Goal: Transaction & Acquisition: Book appointment/travel/reservation

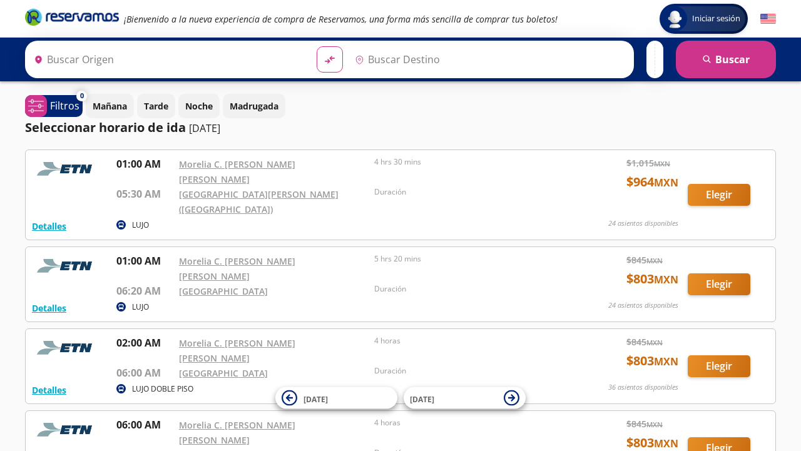
type input "[GEOGRAPHIC_DATA], [GEOGRAPHIC_DATA]"
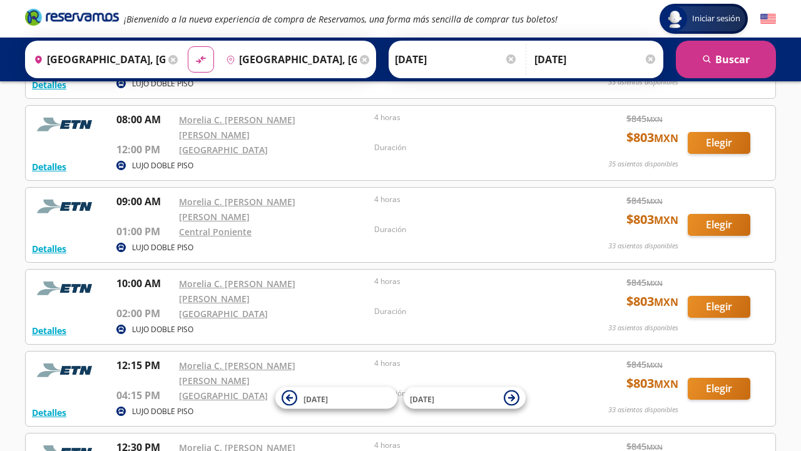
scroll to position [467, 0]
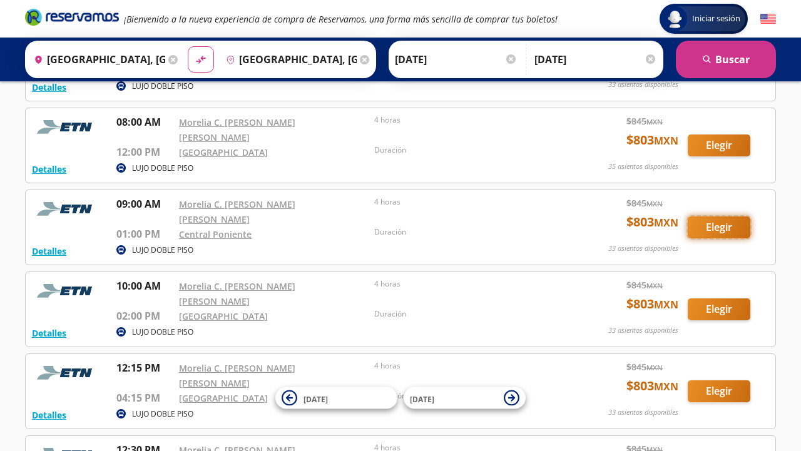
click at [737, 216] on button "Elegir" at bounding box center [718, 227] width 63 height 22
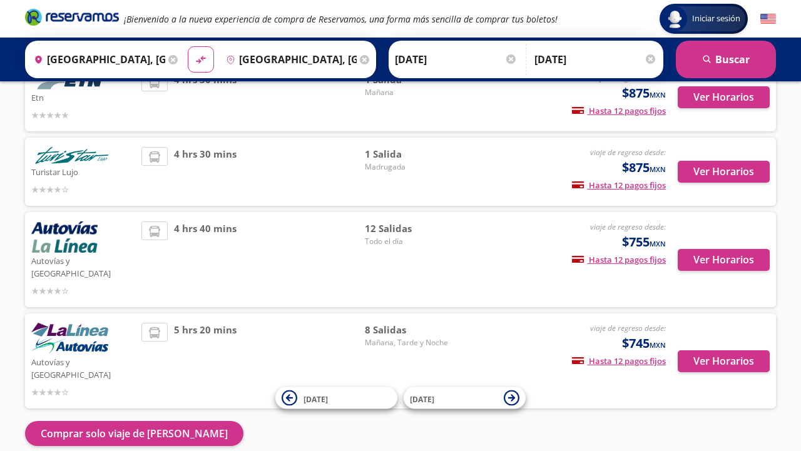
scroll to position [151, 0]
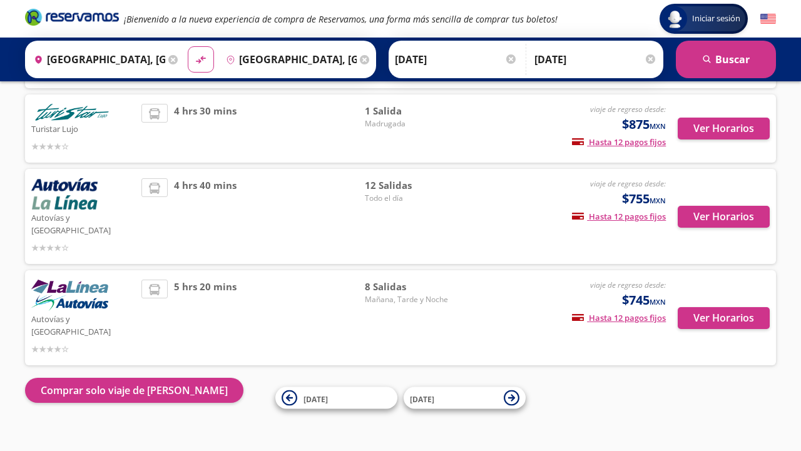
click at [571, 59] on input "[DATE]" at bounding box center [595, 59] width 123 height 31
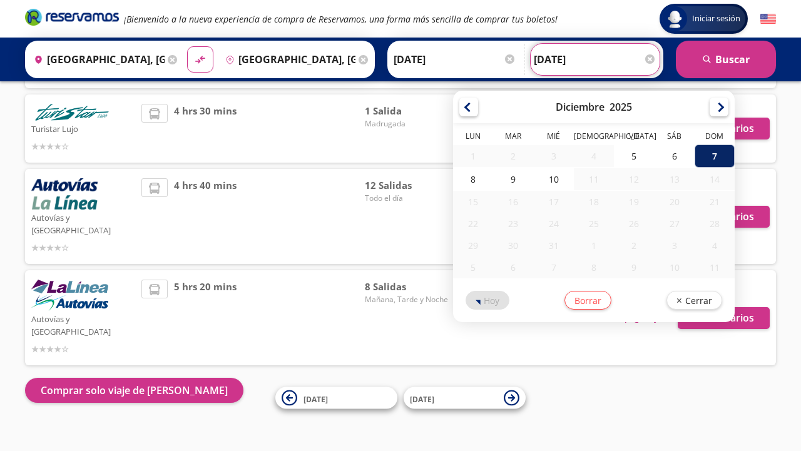
click at [715, 156] on div "7" at bounding box center [714, 155] width 40 height 23
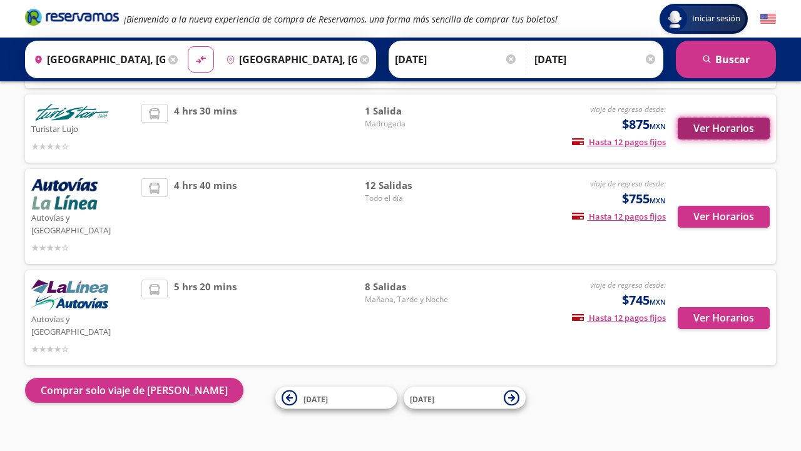
click at [726, 128] on button "Ver Horarios" at bounding box center [723, 129] width 92 height 22
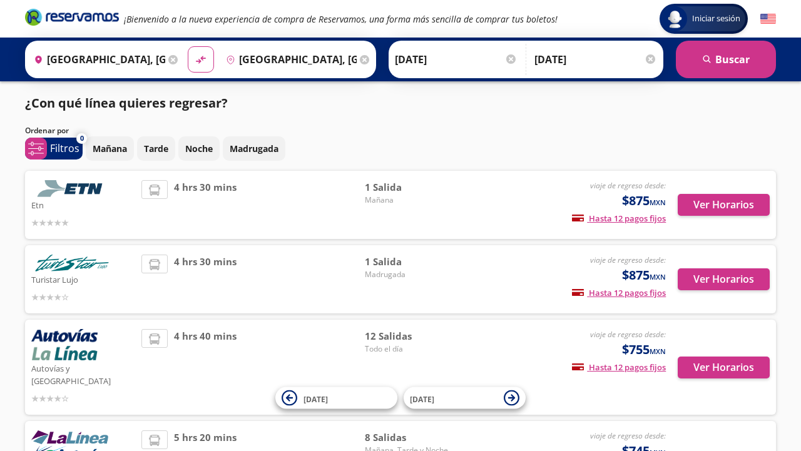
scroll to position [151, 0]
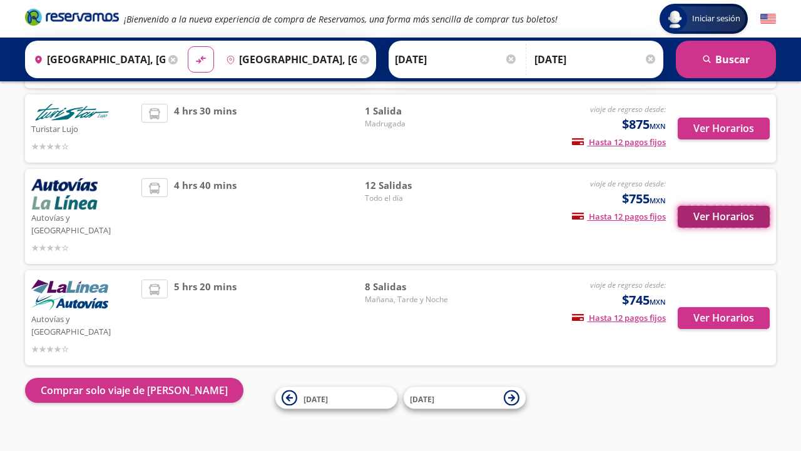
click at [707, 211] on button "Ver Horarios" at bounding box center [723, 217] width 92 height 22
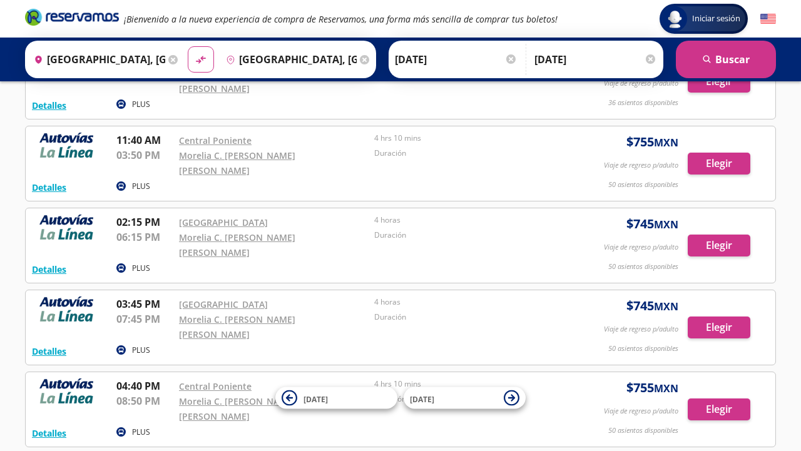
scroll to position [519, 0]
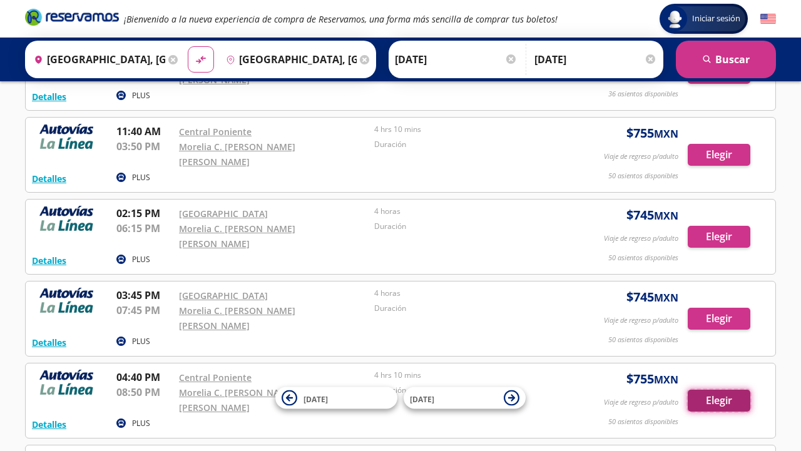
click at [702, 390] on button "Elegir" at bounding box center [718, 401] width 63 height 22
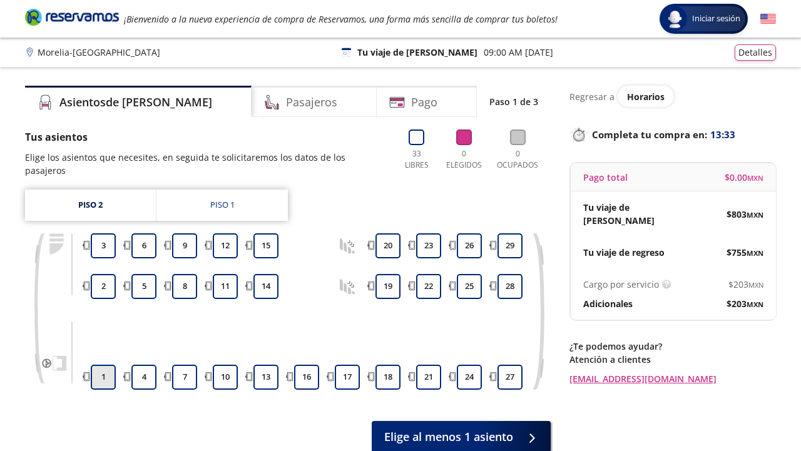
click at [106, 368] on button "1" at bounding box center [103, 377] width 25 height 25
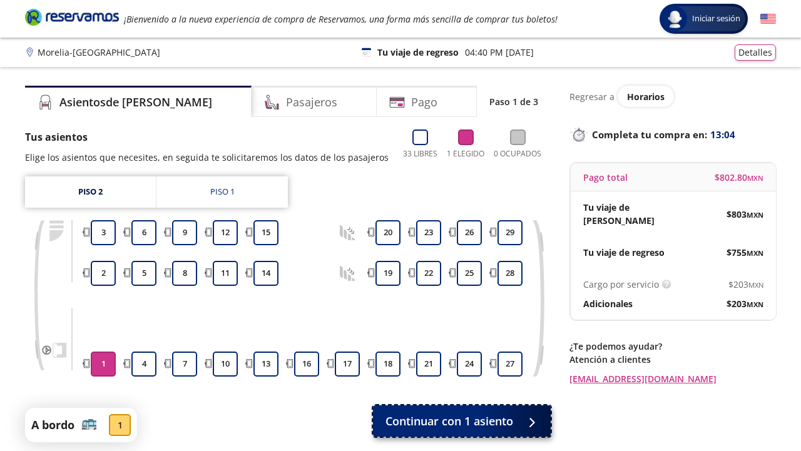
click at [522, 424] on div at bounding box center [528, 421] width 19 height 16
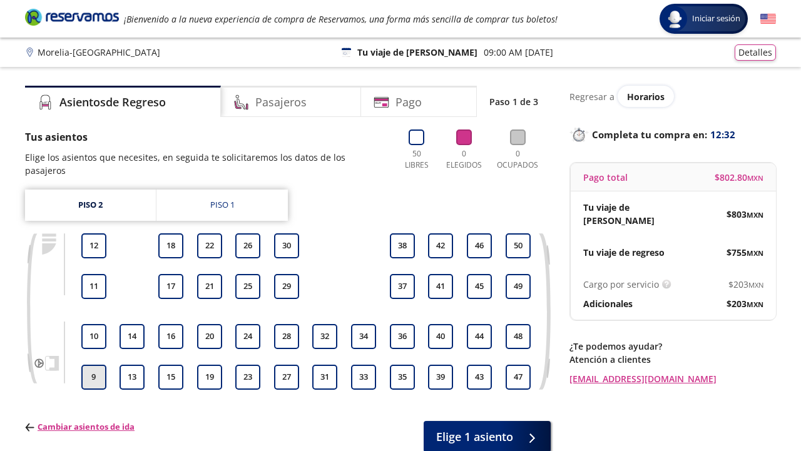
click at [97, 365] on button "9" at bounding box center [93, 377] width 25 height 25
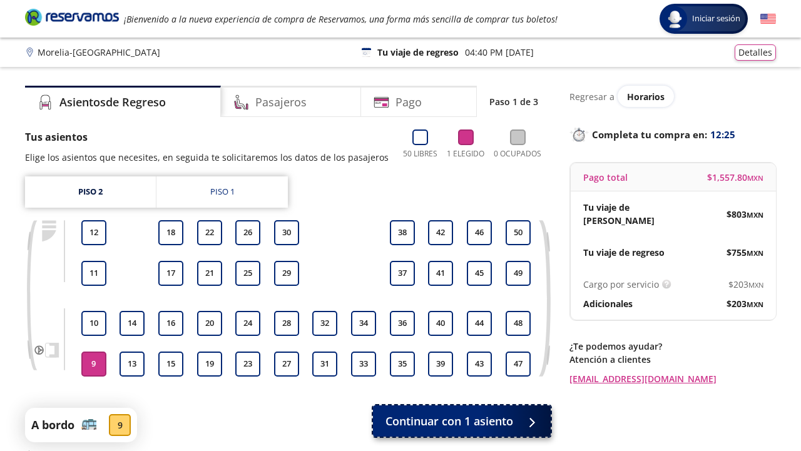
click at [451, 420] on span "Continuar con 1 asiento" at bounding box center [449, 421] width 128 height 17
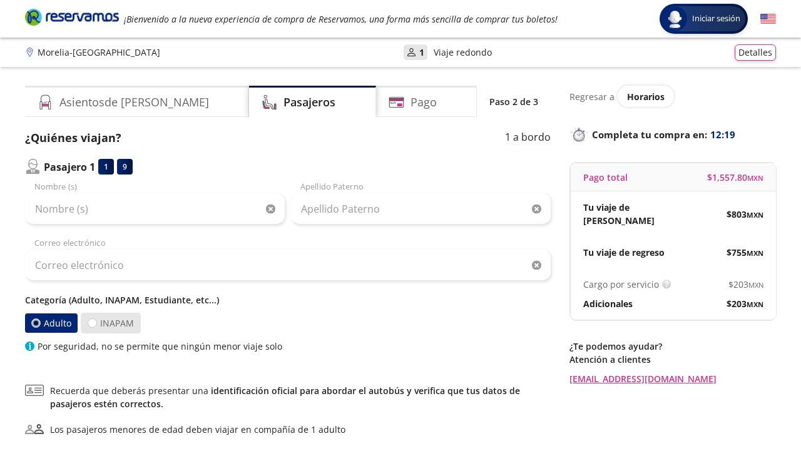
click at [97, 323] on label "INAPAM" at bounding box center [111, 323] width 60 height 21
click at [96, 323] on input "INAPAM" at bounding box center [92, 323] width 8 height 8
radio input "true"
radio input "false"
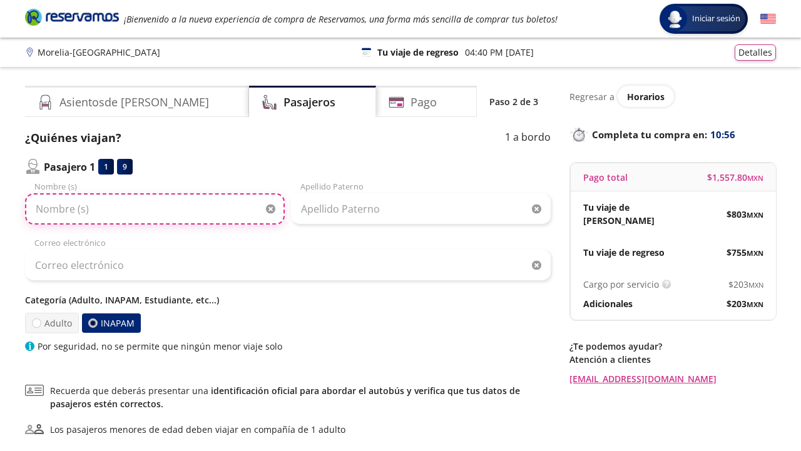
click at [65, 217] on input "Nombre (s)" at bounding box center [155, 208] width 260 height 31
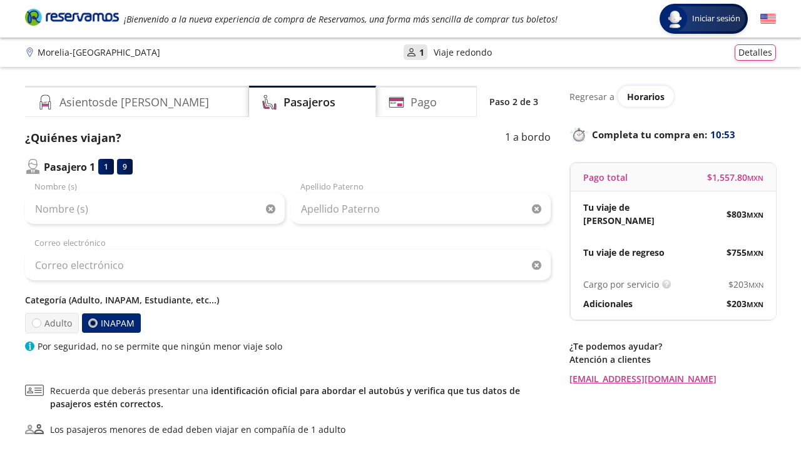
click at [11, 117] on div "Group 9 Created with Sketch. Datos para la compra Morelia - Ciudad de México In…" at bounding box center [400, 290] width 801 height 580
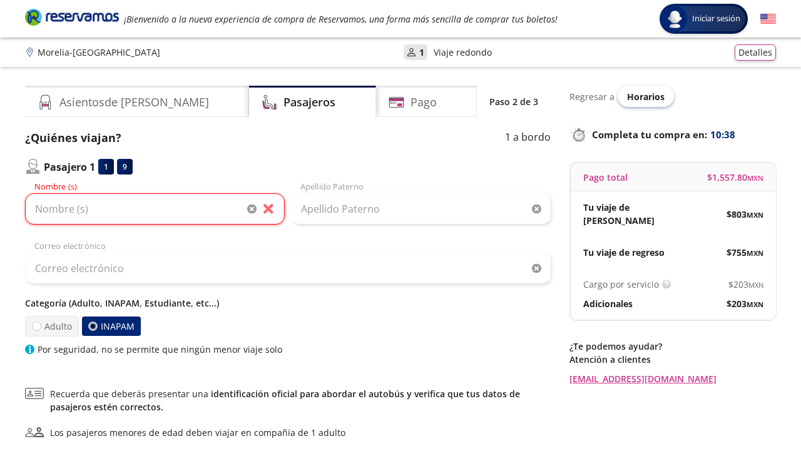
click at [639, 104] on div "Horarios" at bounding box center [645, 96] width 56 height 21
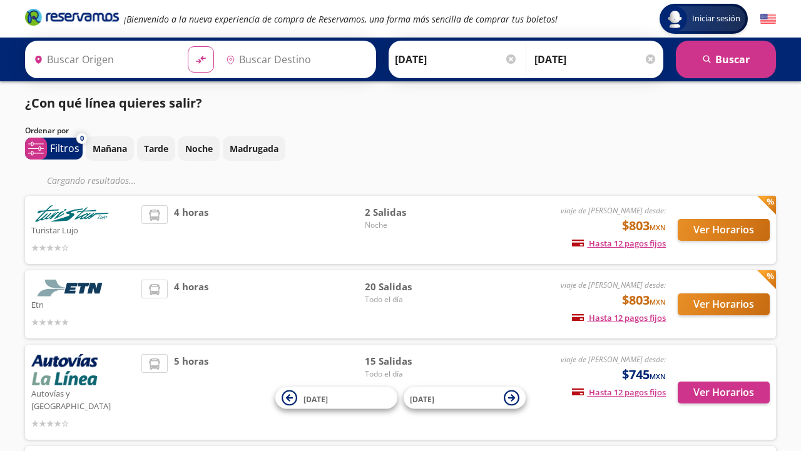
type input "[GEOGRAPHIC_DATA], [GEOGRAPHIC_DATA]"
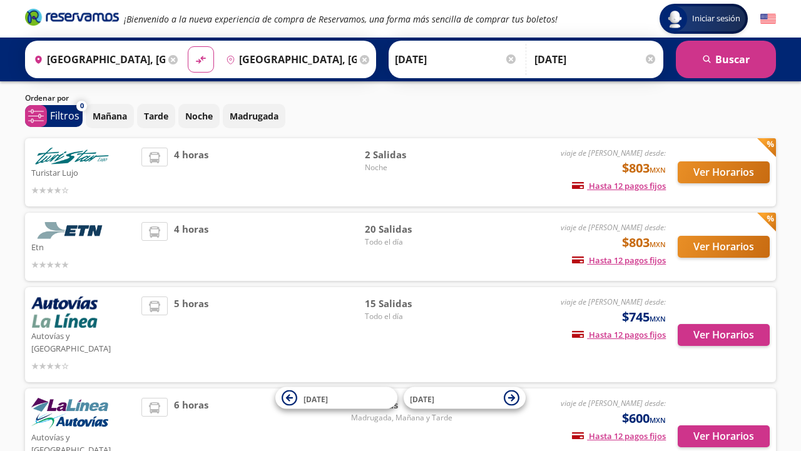
scroll to position [32, 0]
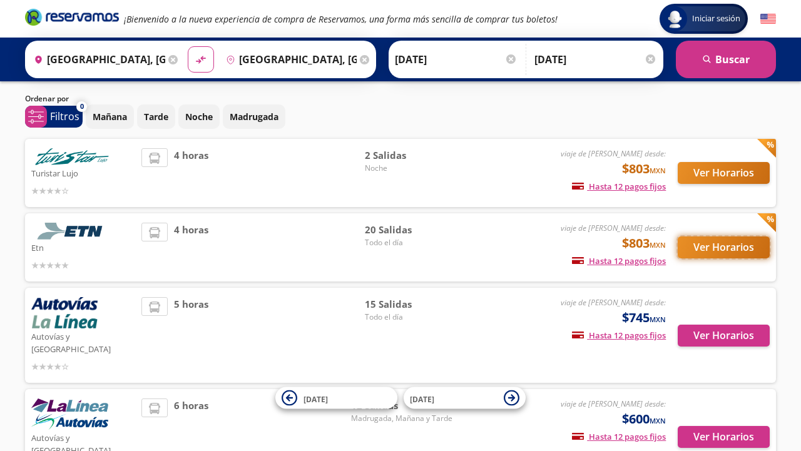
click at [701, 253] on button "Ver Horarios" at bounding box center [723, 247] width 92 height 22
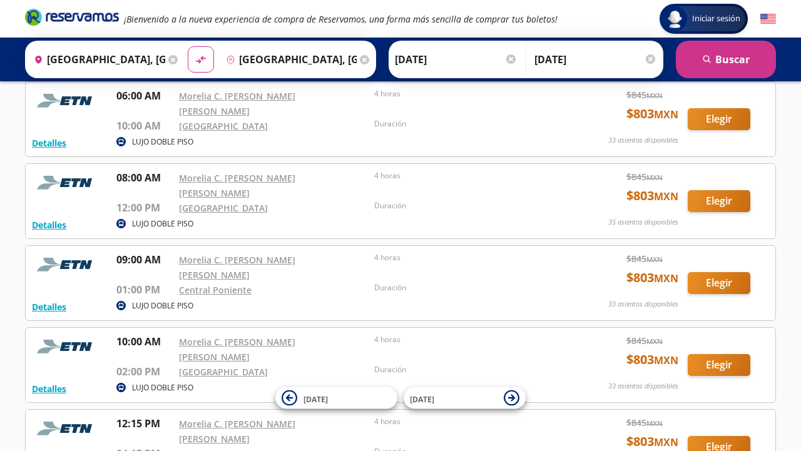
scroll to position [410, 0]
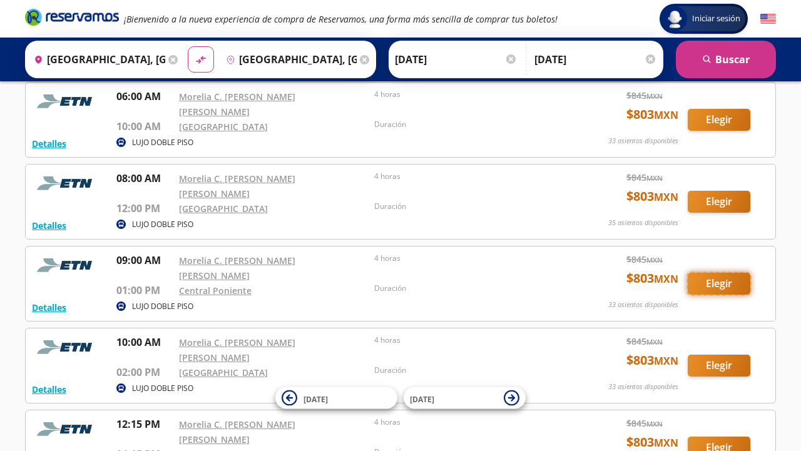
click at [737, 273] on button "Elegir" at bounding box center [718, 284] width 63 height 22
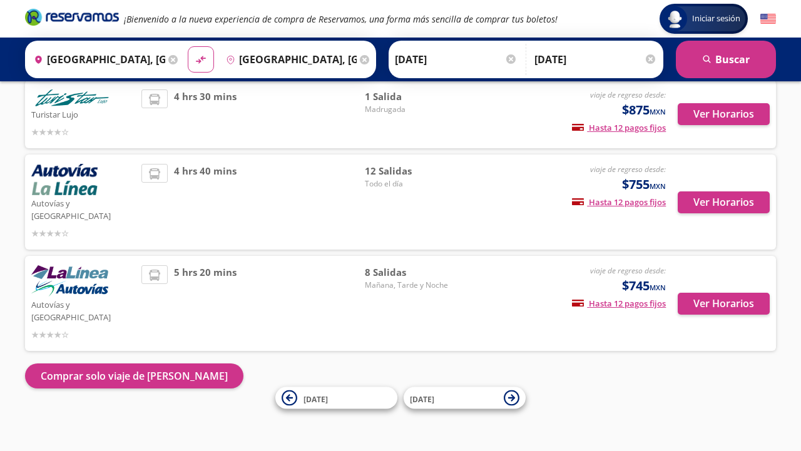
scroll to position [151, 0]
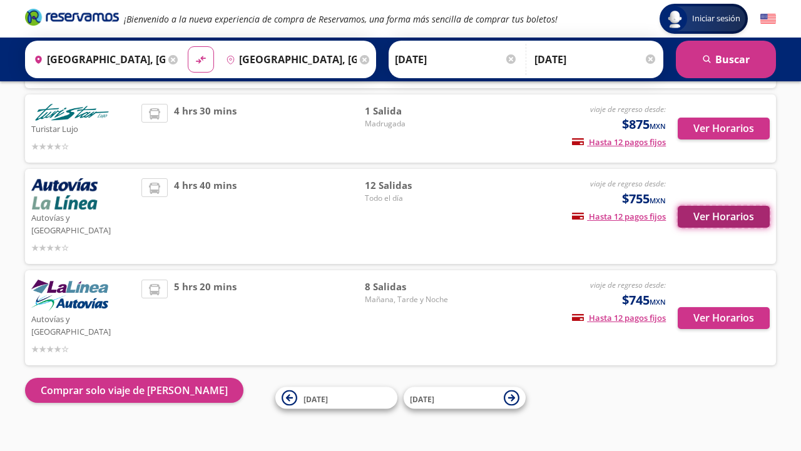
click at [727, 221] on button "Ver Horarios" at bounding box center [723, 217] width 92 height 22
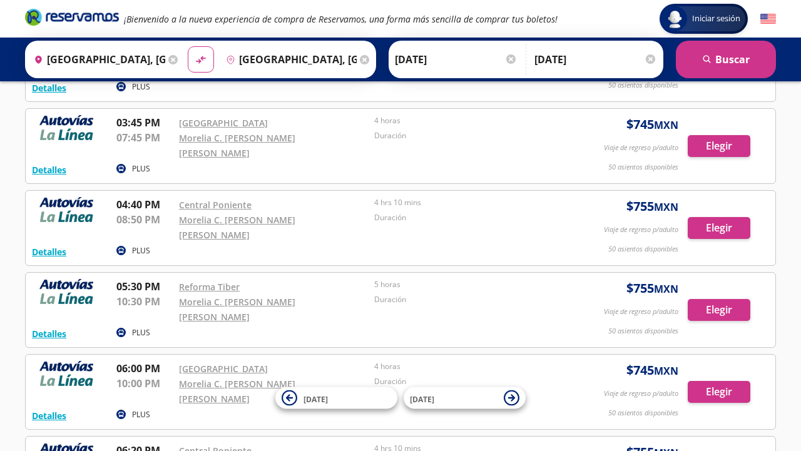
scroll to position [693, 0]
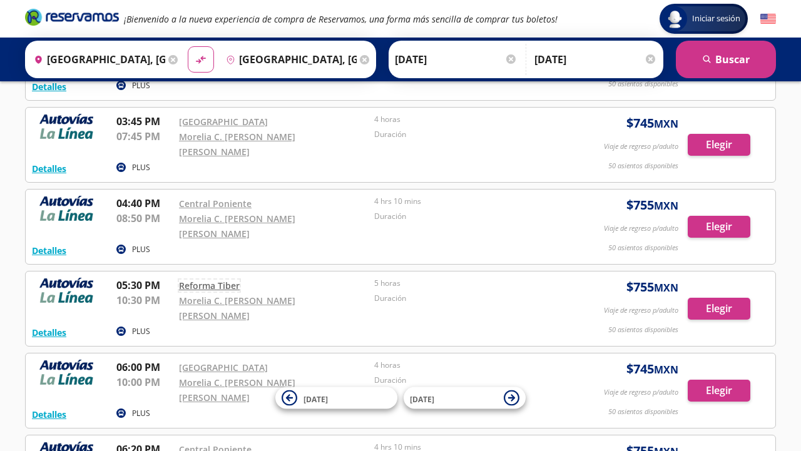
click at [207, 280] on link "Reforma Tiber" at bounding box center [209, 286] width 61 height 12
click at [712, 298] on button "Elegir" at bounding box center [718, 309] width 63 height 22
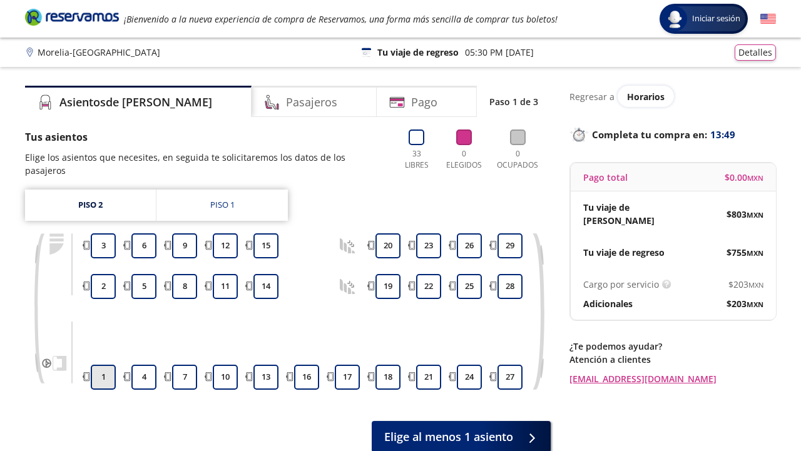
click at [109, 365] on button "1" at bounding box center [103, 377] width 25 height 25
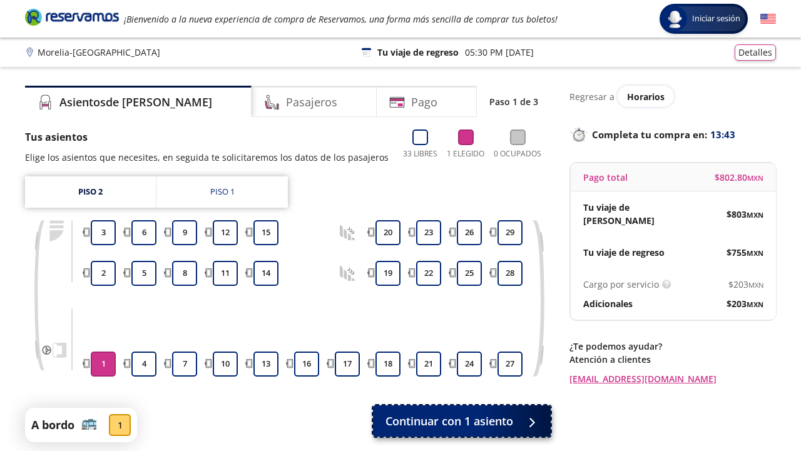
click at [447, 418] on span "Continuar con 1 asiento" at bounding box center [449, 421] width 128 height 17
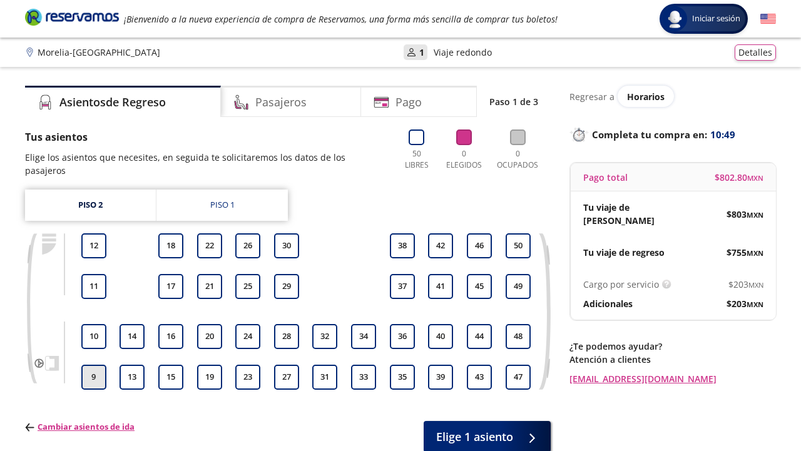
click at [97, 365] on button "9" at bounding box center [93, 377] width 25 height 25
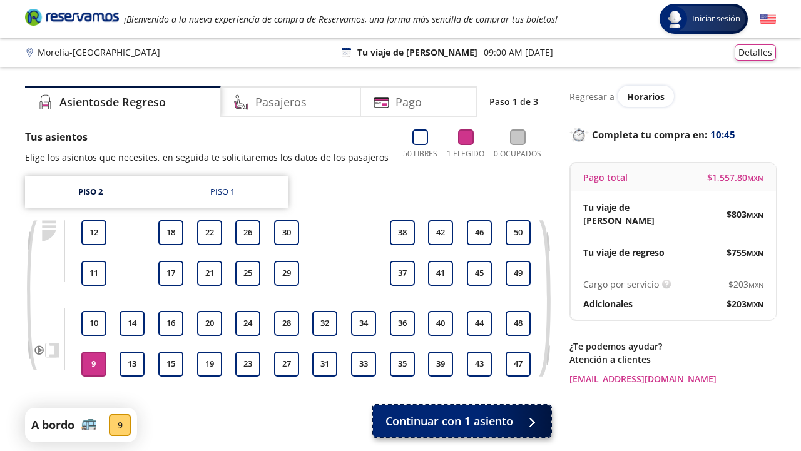
click at [391, 420] on span "Continuar con 1 asiento" at bounding box center [449, 421] width 128 height 17
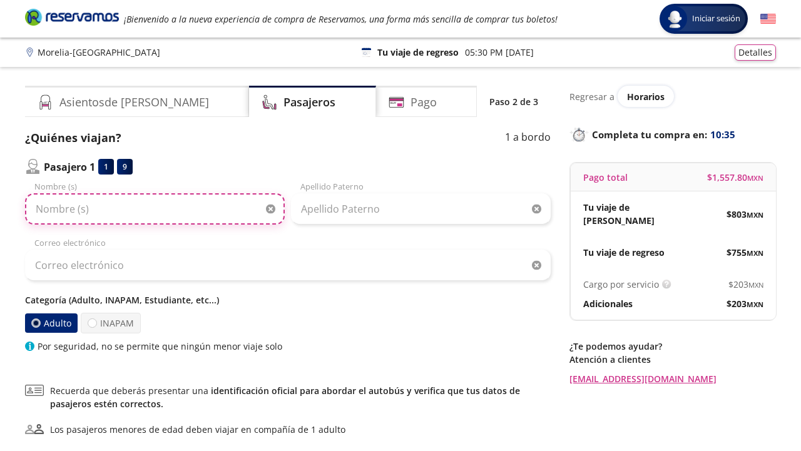
click at [116, 209] on input "Nombre (s)" at bounding box center [155, 208] width 260 height 31
type input "JORGE"
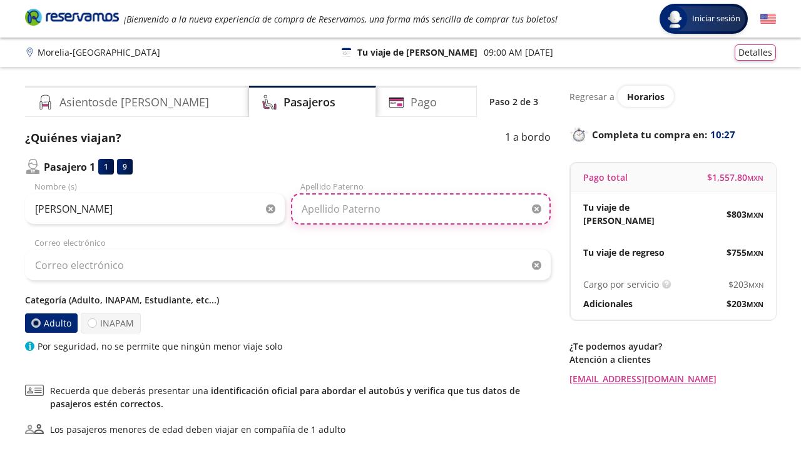
type input "GALVAN"
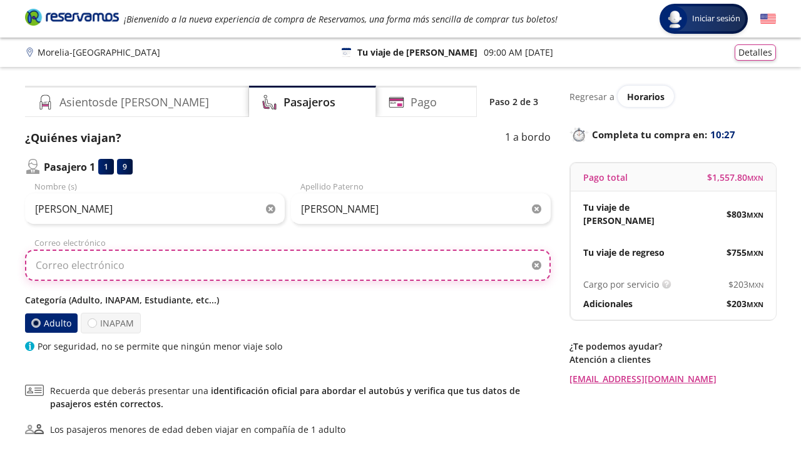
type input "galvamich@yahoo.com"
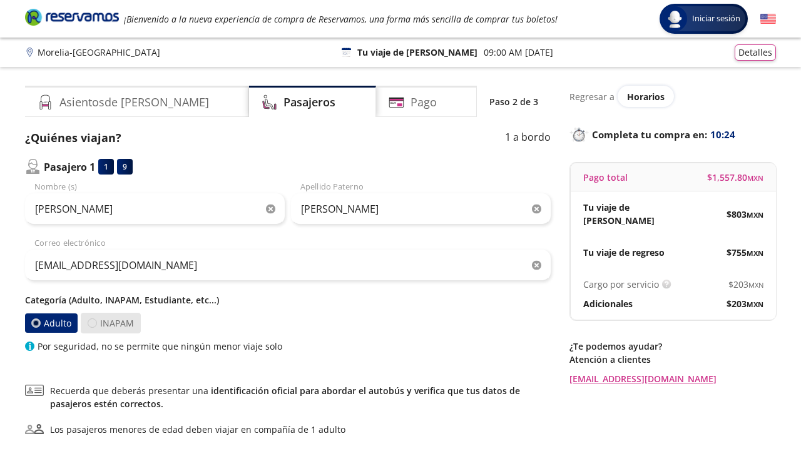
click at [93, 322] on div at bounding box center [92, 322] width 9 height 9
click at [93, 322] on input "INAPAM" at bounding box center [92, 323] width 8 height 8
radio input "true"
radio input "false"
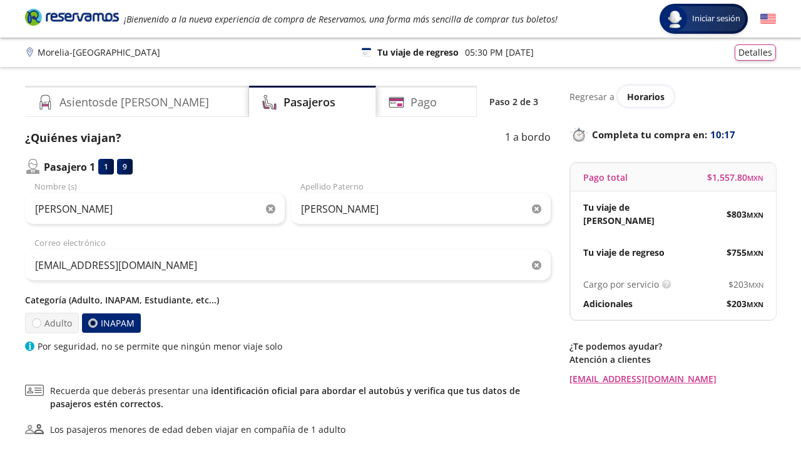
scroll to position [76, 0]
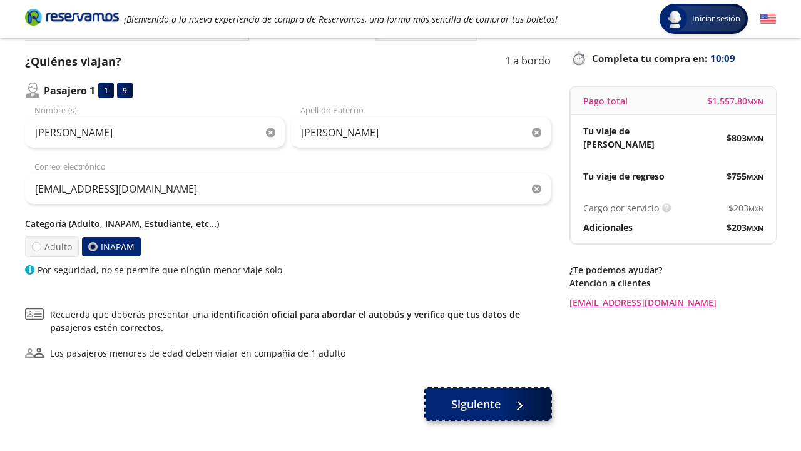
click at [494, 403] on span "Siguiente" at bounding box center [475, 404] width 49 height 17
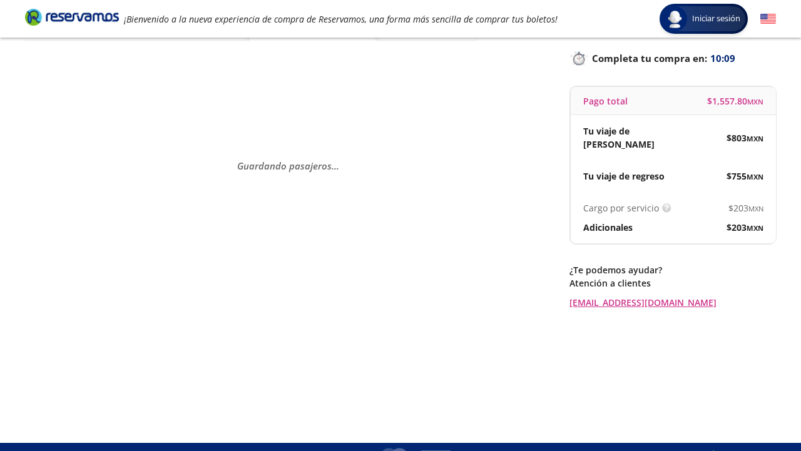
scroll to position [0, 0]
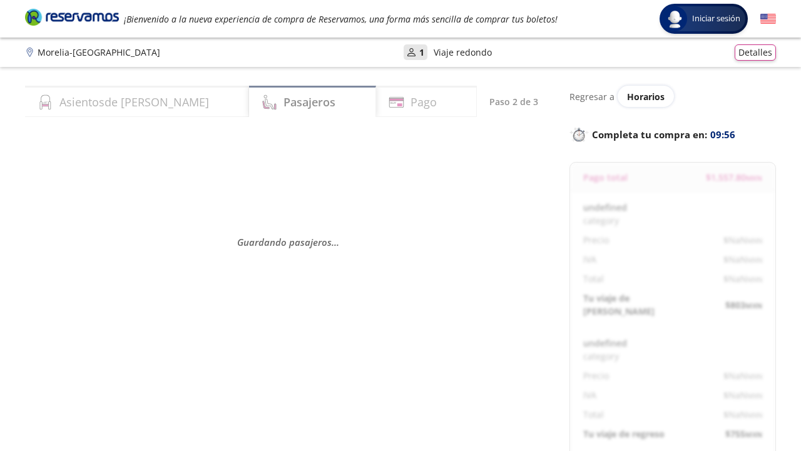
select select "MX"
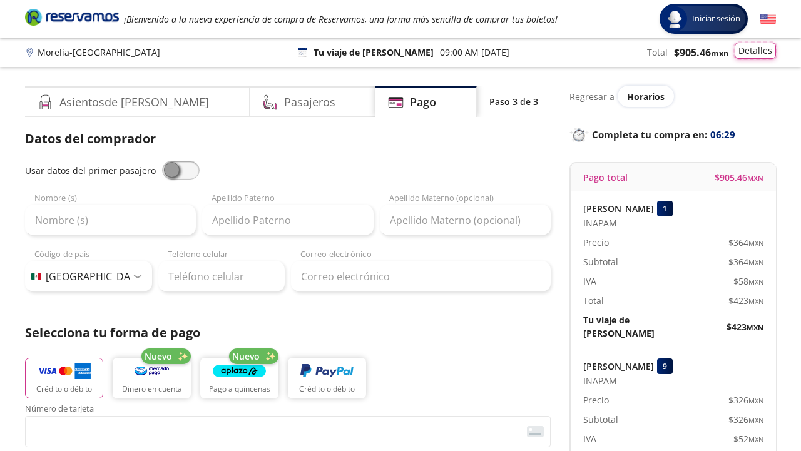
click at [748, 56] on button "Detalles" at bounding box center [754, 51] width 41 height 16
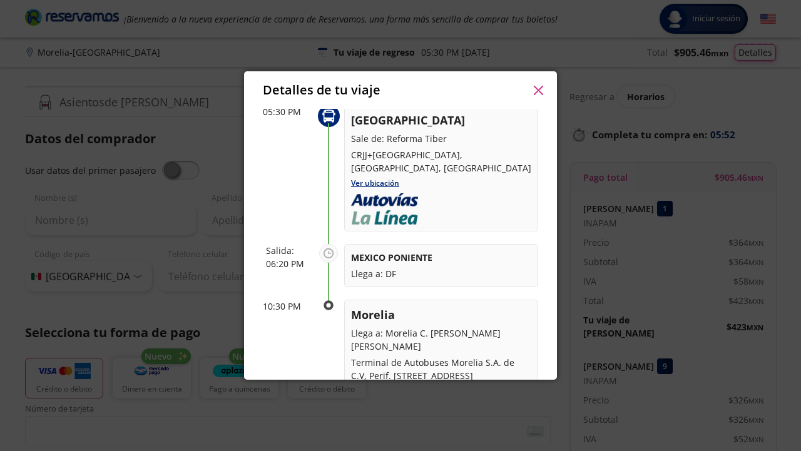
scroll to position [575, 0]
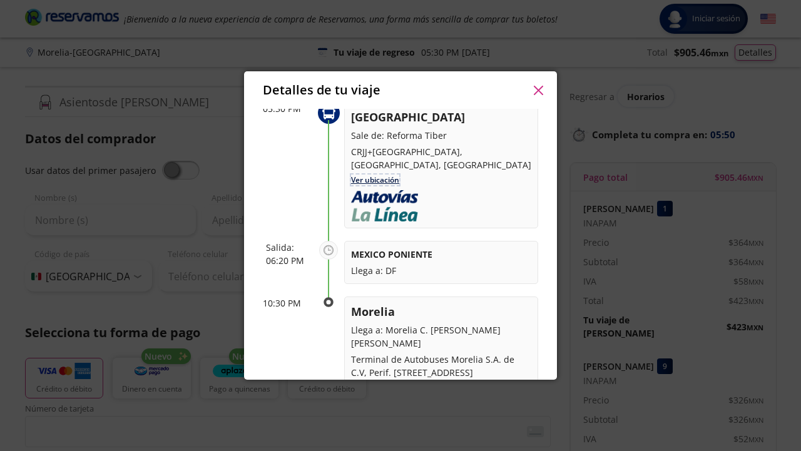
click at [372, 175] on link "Ver ubicación" at bounding box center [375, 180] width 48 height 11
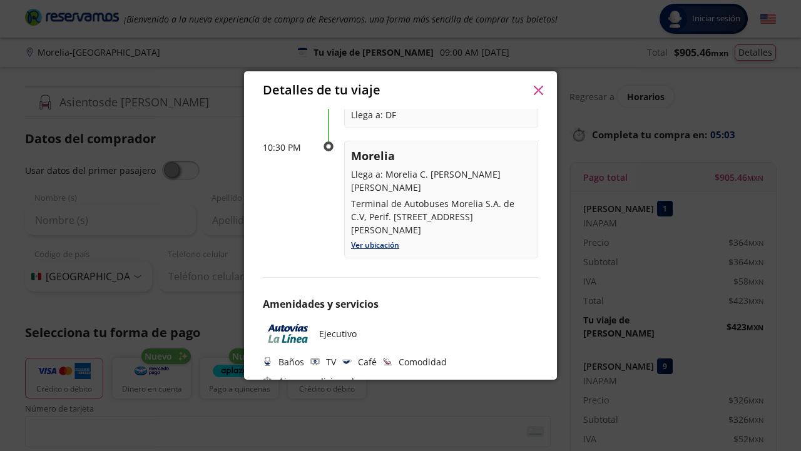
scroll to position [740, 0]
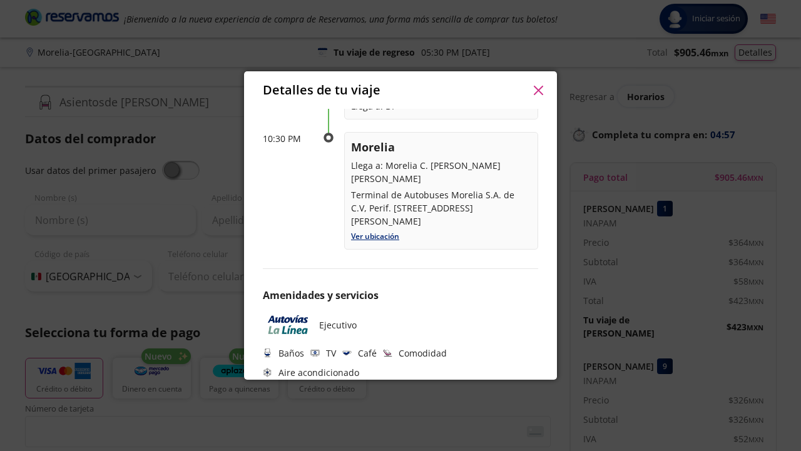
click at [536, 90] on icon "button" at bounding box center [538, 90] width 9 height 9
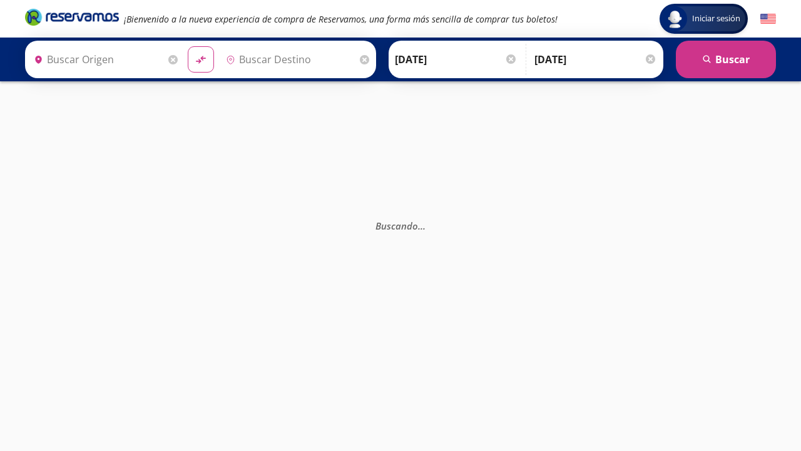
type input "[GEOGRAPHIC_DATA], [GEOGRAPHIC_DATA]"
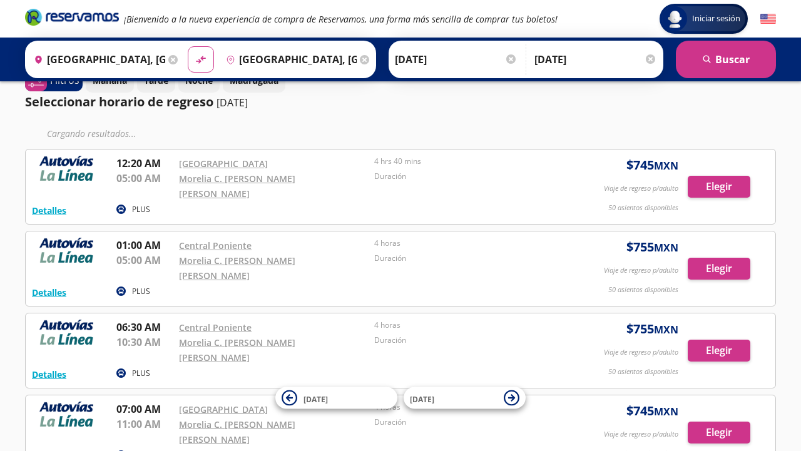
scroll to position [107, 0]
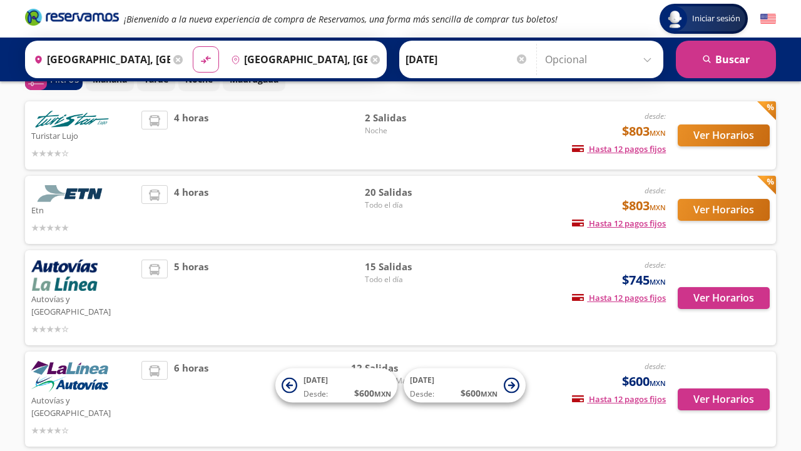
scroll to position [69, 0]
click at [738, 298] on button "Ver Horarios" at bounding box center [723, 298] width 92 height 22
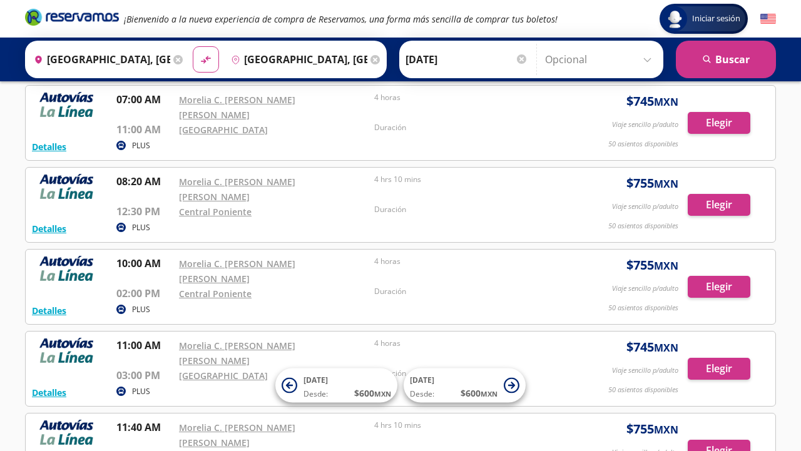
scroll to position [475, 0]
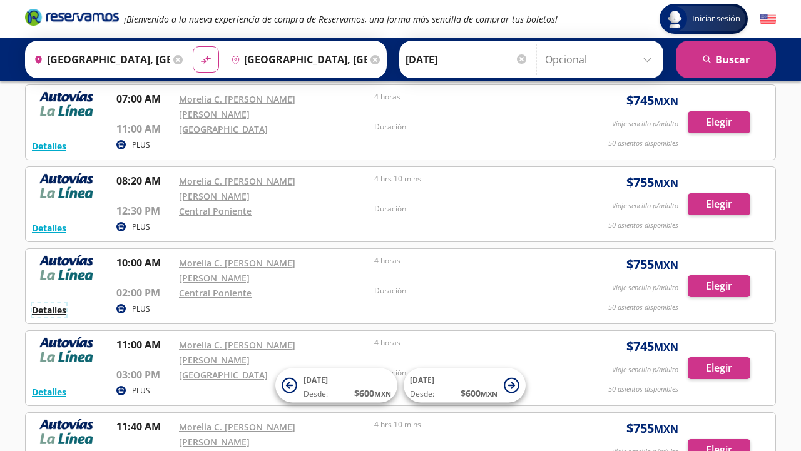
click at [51, 303] on button "Detalles" at bounding box center [49, 309] width 34 height 13
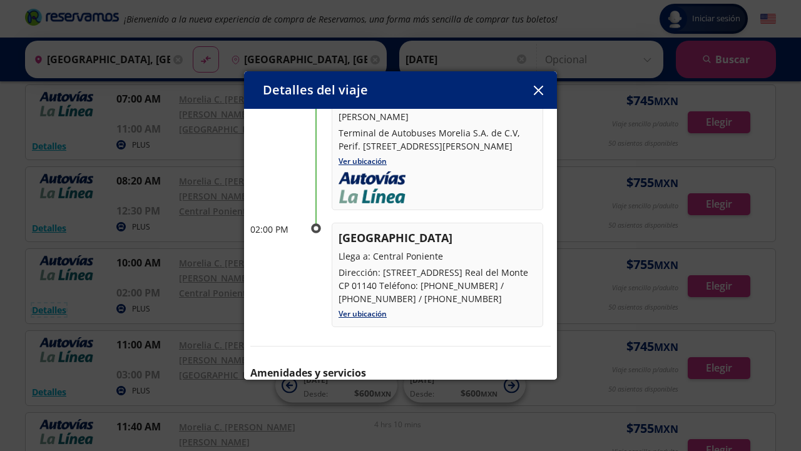
scroll to position [178, 0]
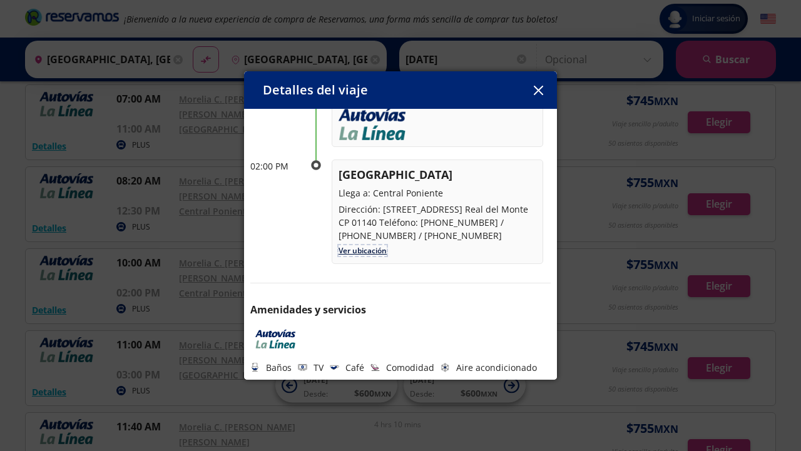
click at [372, 249] on link "Ver ubicación" at bounding box center [362, 250] width 48 height 11
click at [539, 89] on icon "button" at bounding box center [537, 90] width 9 height 9
